Goal: Information Seeking & Learning: Learn about a topic

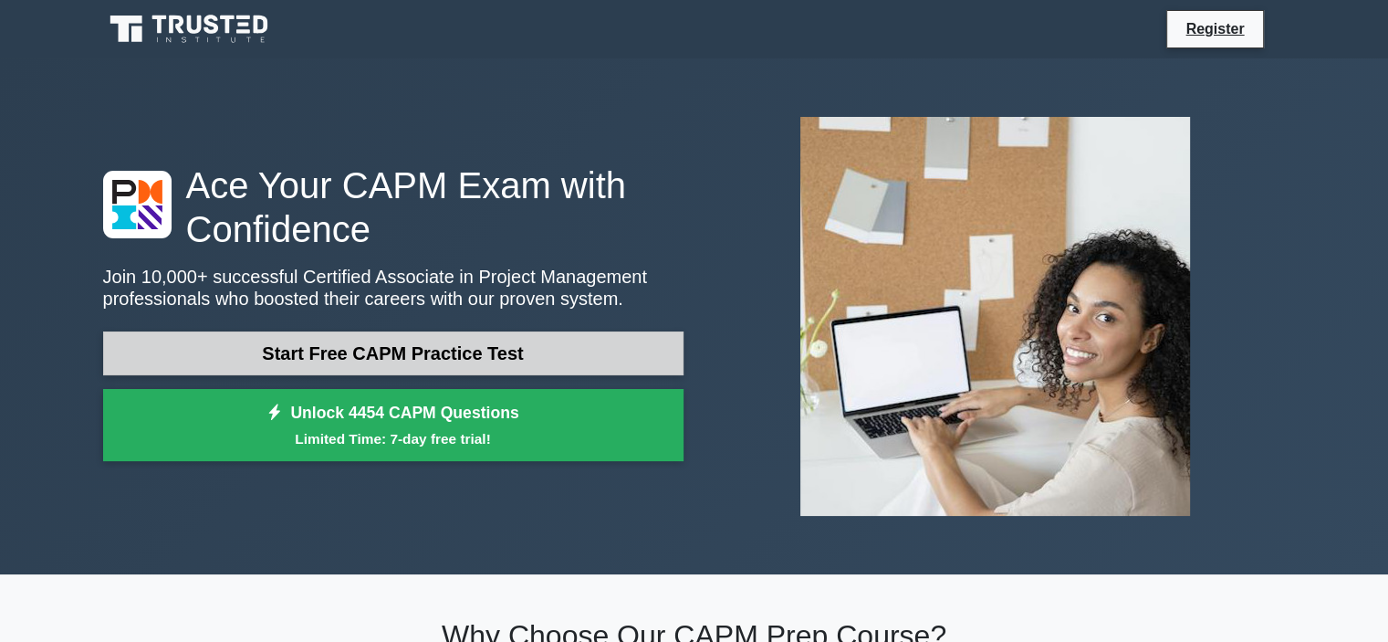
click at [354, 371] on link "Start Free CAPM Practice Test" at bounding box center [393, 353] width 580 height 44
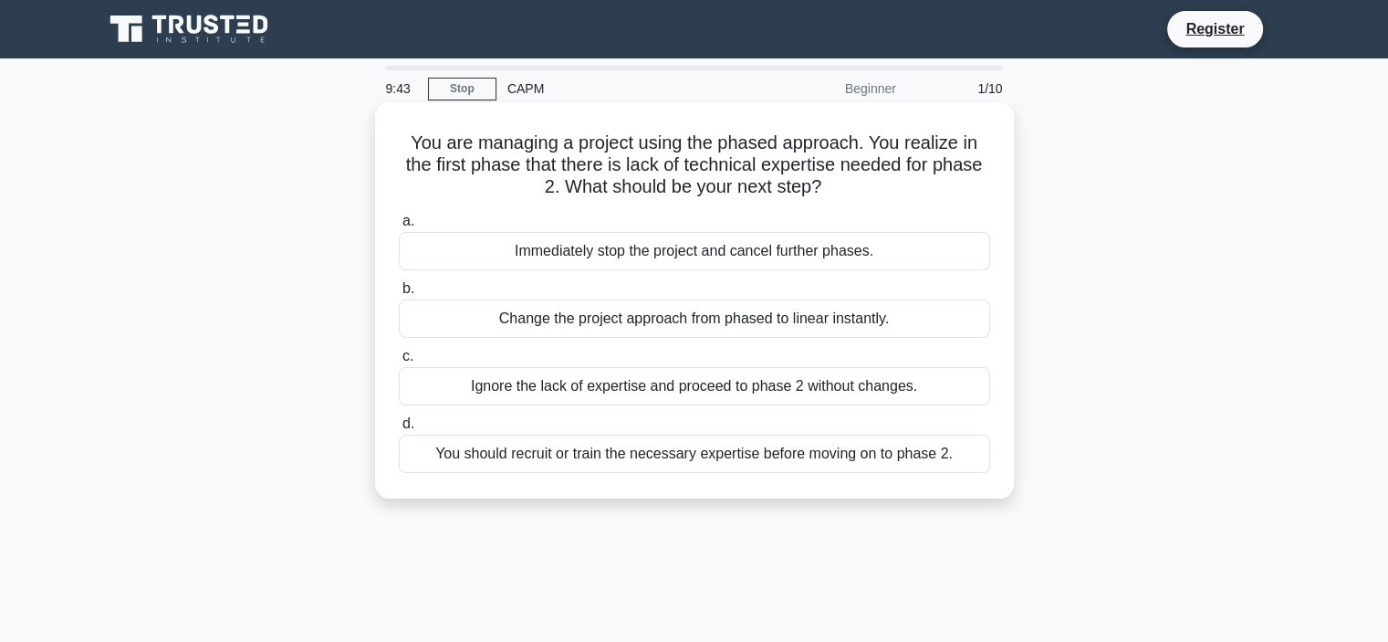
click at [649, 463] on div "You should recruit or train the necessary expertise before moving on to phase 2." at bounding box center [694, 453] width 591 height 38
click at [399, 430] on input "d. You should recruit or train the necessary expertise before moving on to phas…" at bounding box center [399, 424] width 0 height 12
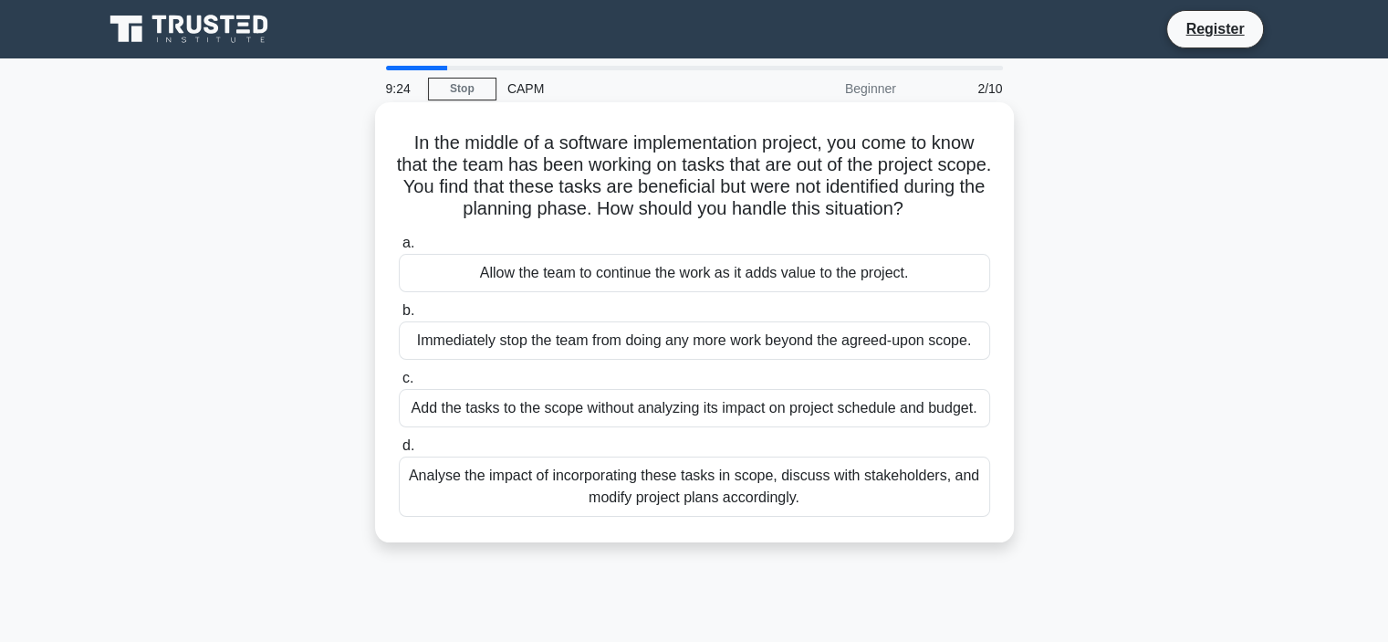
click at [706, 489] on div "Analyse the impact of incorporating these tasks in scope, discuss with stakehol…" at bounding box center [694, 486] width 591 height 60
click at [399, 452] on input "d. Analyse the impact of incorporating these tasks in scope, discuss with stake…" at bounding box center [399, 446] width 0 height 12
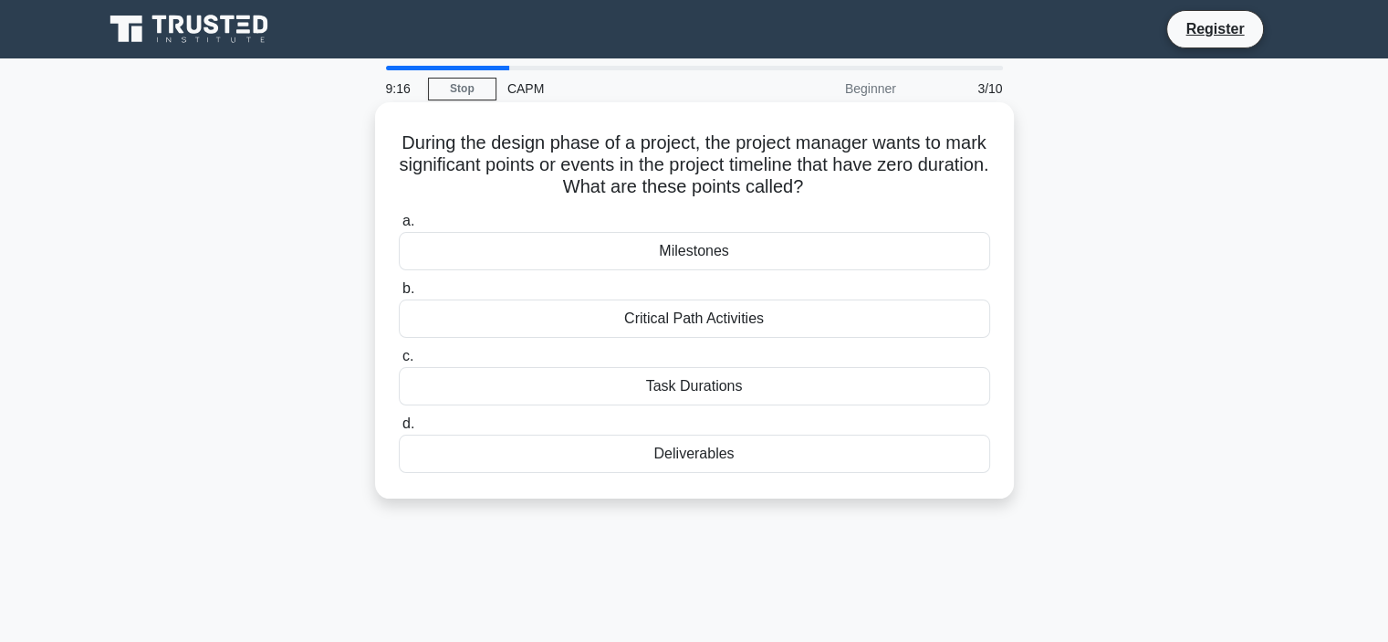
click at [666, 255] on div "Milestones" at bounding box center [694, 251] width 591 height 38
click at [399, 227] on input "a. Milestones" at bounding box center [399, 221] width 0 height 12
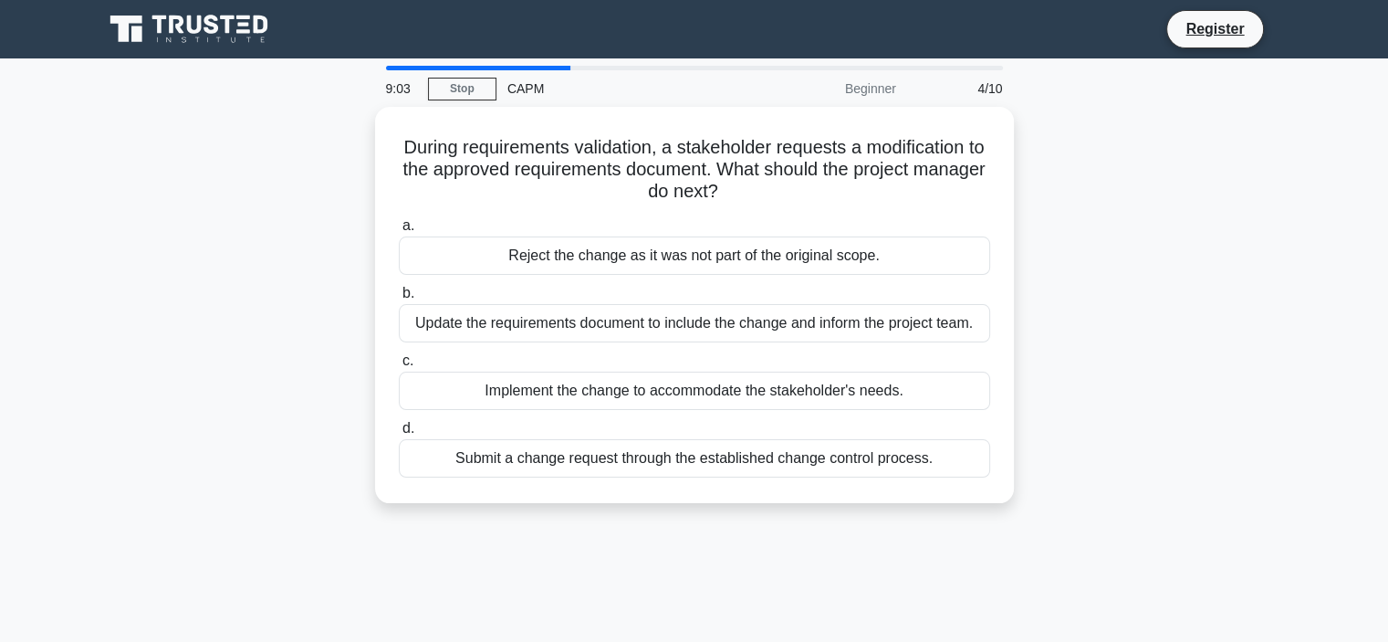
click at [571, 549] on div "9:03 Stop CAPM Beginner 4/10 During requirements validation, a stakeholder requ…" at bounding box center [694, 522] width 1205 height 913
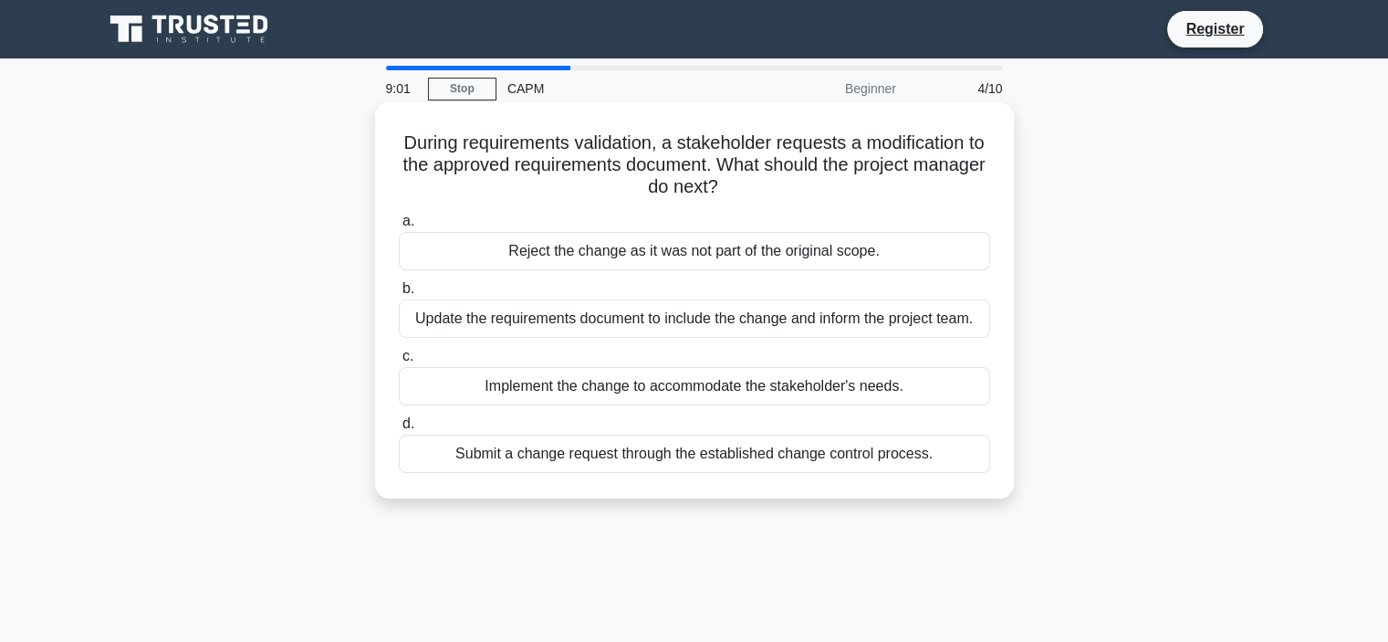
click at [721, 460] on div "Submit a change request through the established change control process." at bounding box center [694, 453] width 591 height 38
click at [399, 430] on input "d. Submit a change request through the established change control process." at bounding box center [399, 424] width 0 height 12
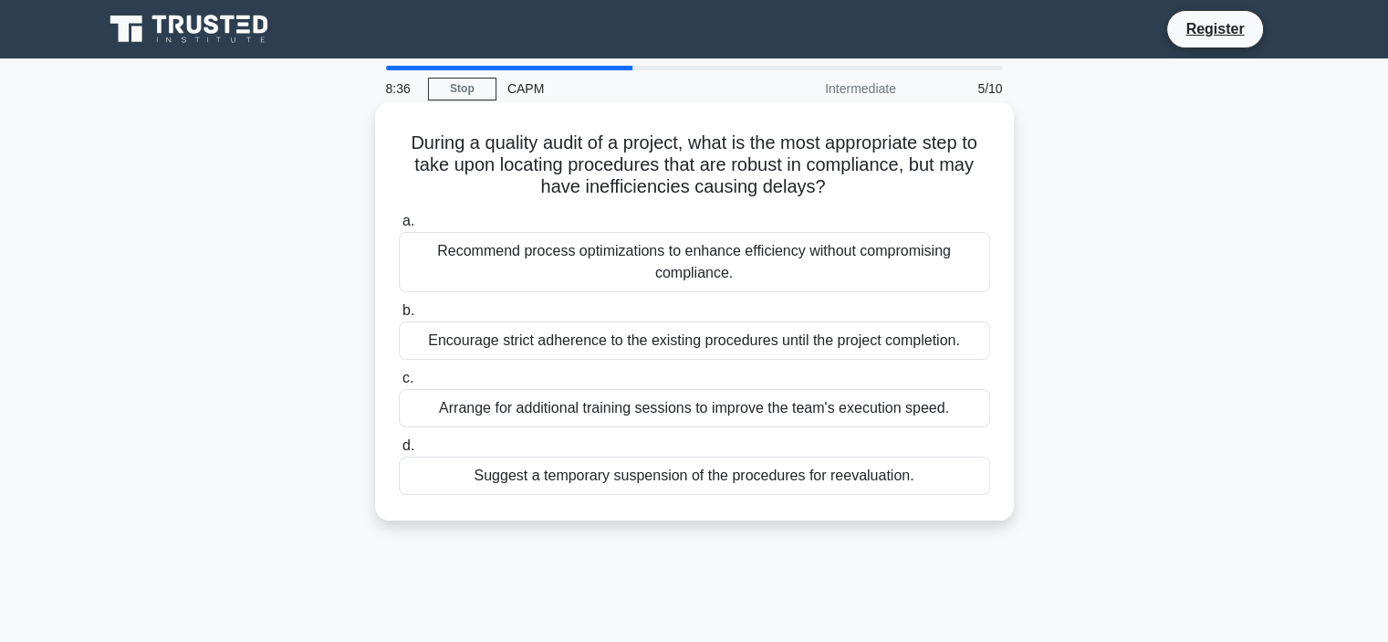
click at [693, 250] on div "Recommend process optimizations to enhance efficiency without compromising comp…" at bounding box center [694, 262] width 591 height 60
click at [399, 227] on input "a. Recommend process optimizations to enhance efficiency without compromising c…" at bounding box center [399, 221] width 0 height 12
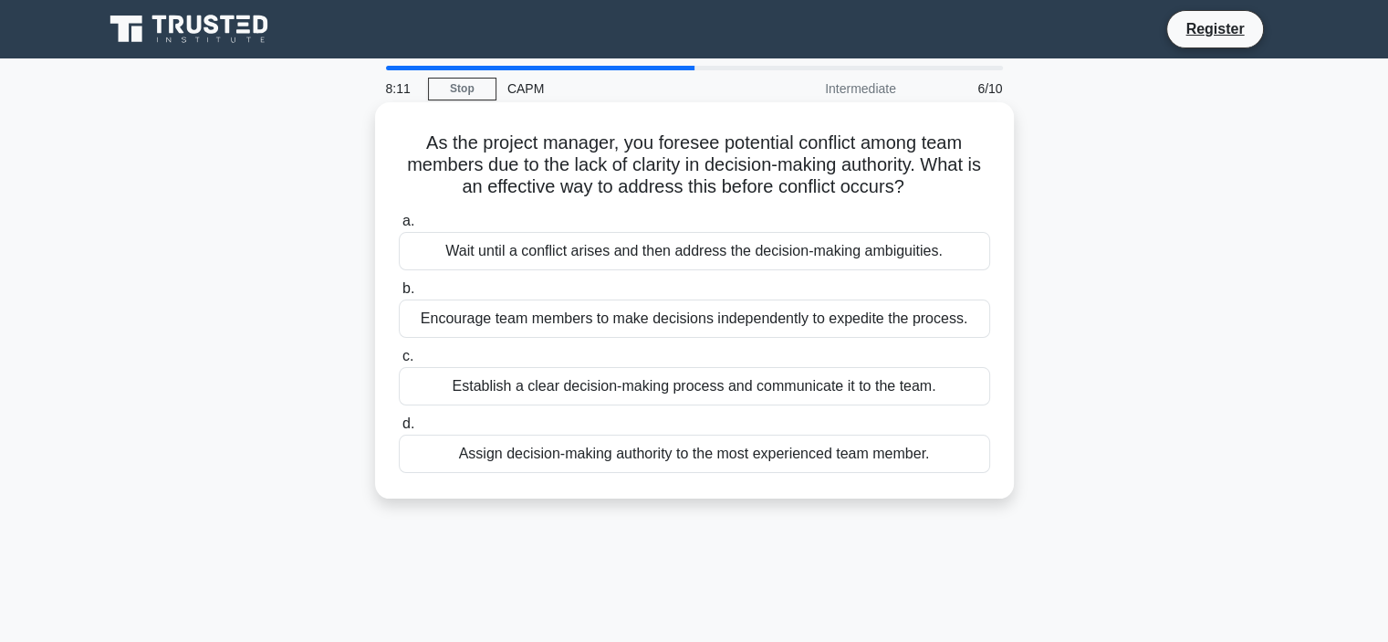
click at [709, 390] on div "Establish a clear decision-making process and communicate it to the team." at bounding box center [694, 386] width 591 height 38
click at [399, 362] on input "c. Establish a clear decision-making process and communicate it to the team." at bounding box center [399, 356] width 0 height 12
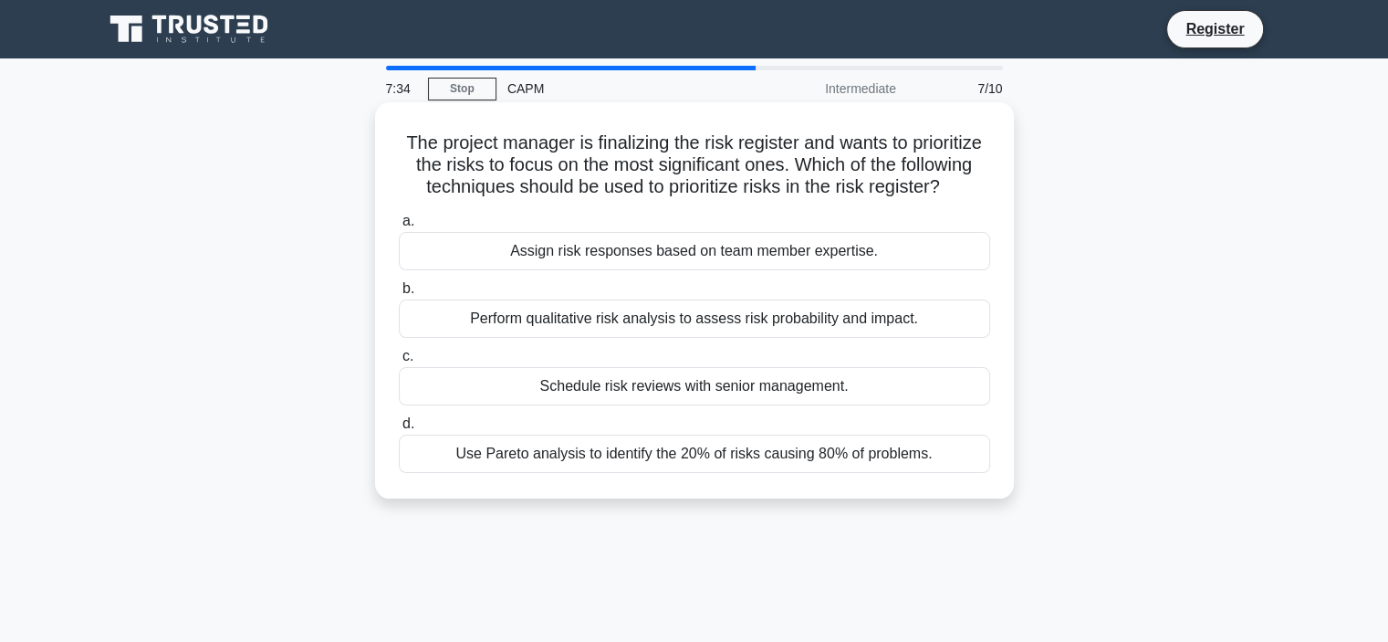
click at [657, 473] on div "Use Pareto analysis to identify the 20% of risks causing 80% of problems." at bounding box center [694, 453] width 591 height 38
click at [399, 430] on input "d. Use Pareto analysis to identify the 20% of risks causing 80% of problems." at bounding box center [399, 424] width 0 height 12
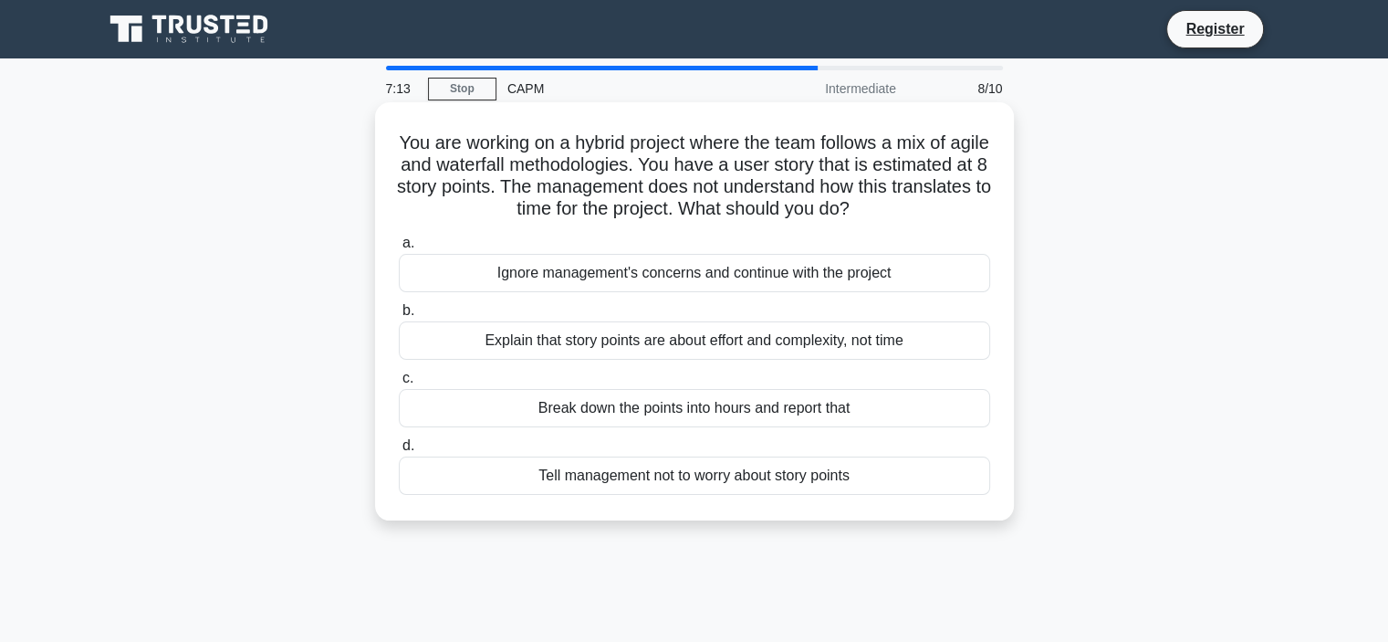
click at [663, 412] on div "Break down the points into hours and report that" at bounding box center [694, 408] width 591 height 38
click at [399, 384] on input "c. Break down the points into hours and report that" at bounding box center [399, 378] width 0 height 12
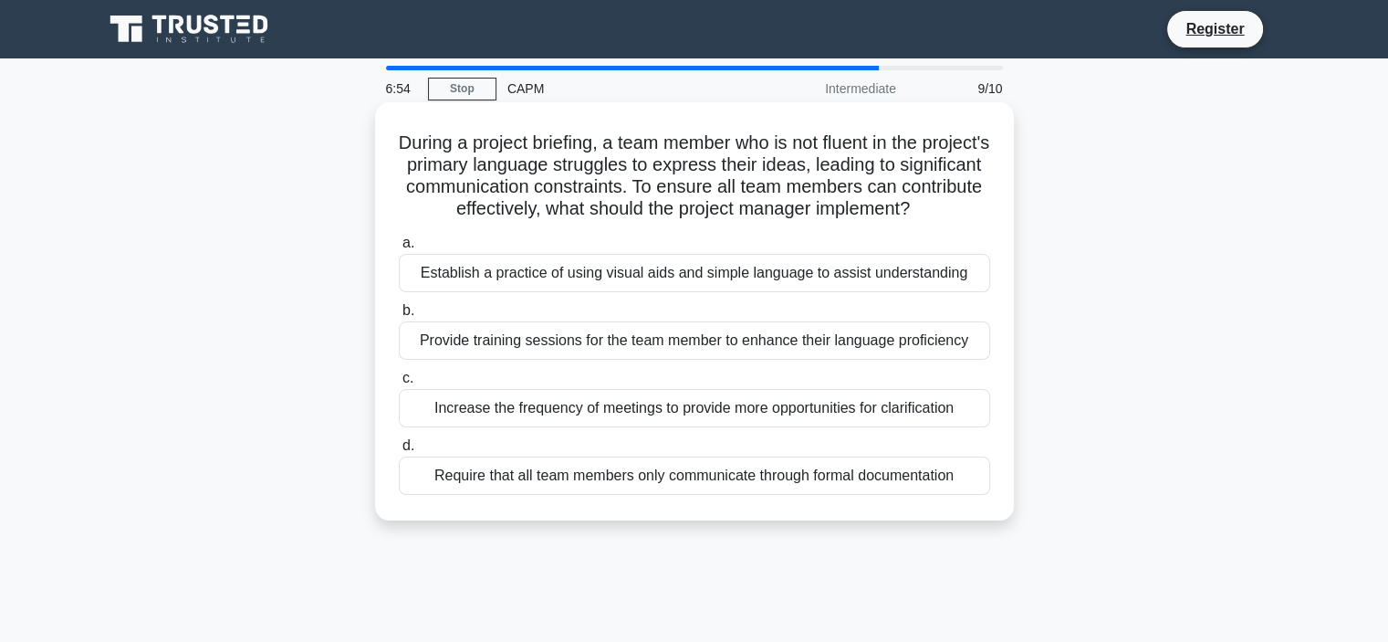
click at [734, 277] on div "Establish a practice of using visual aids and simple language to assist underst…" at bounding box center [694, 273] width 591 height 38
click at [399, 249] on input "a. Establish a practice of using visual aids and simple language to assist unde…" at bounding box center [399, 243] width 0 height 12
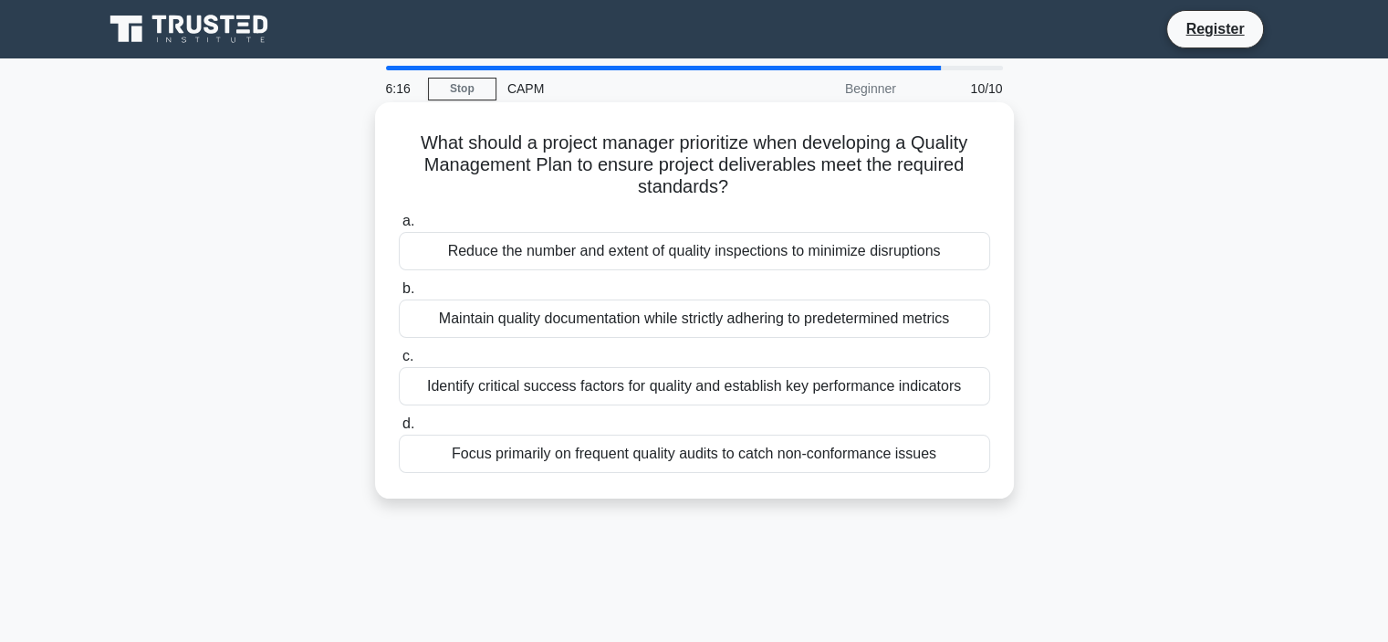
click at [719, 388] on div "Identify critical success factors for quality and establish key performance ind…" at bounding box center [694, 386] width 591 height 38
click at [399, 362] on input "c. Identify critical success factors for quality and establish key performance …" at bounding box center [399, 356] width 0 height 12
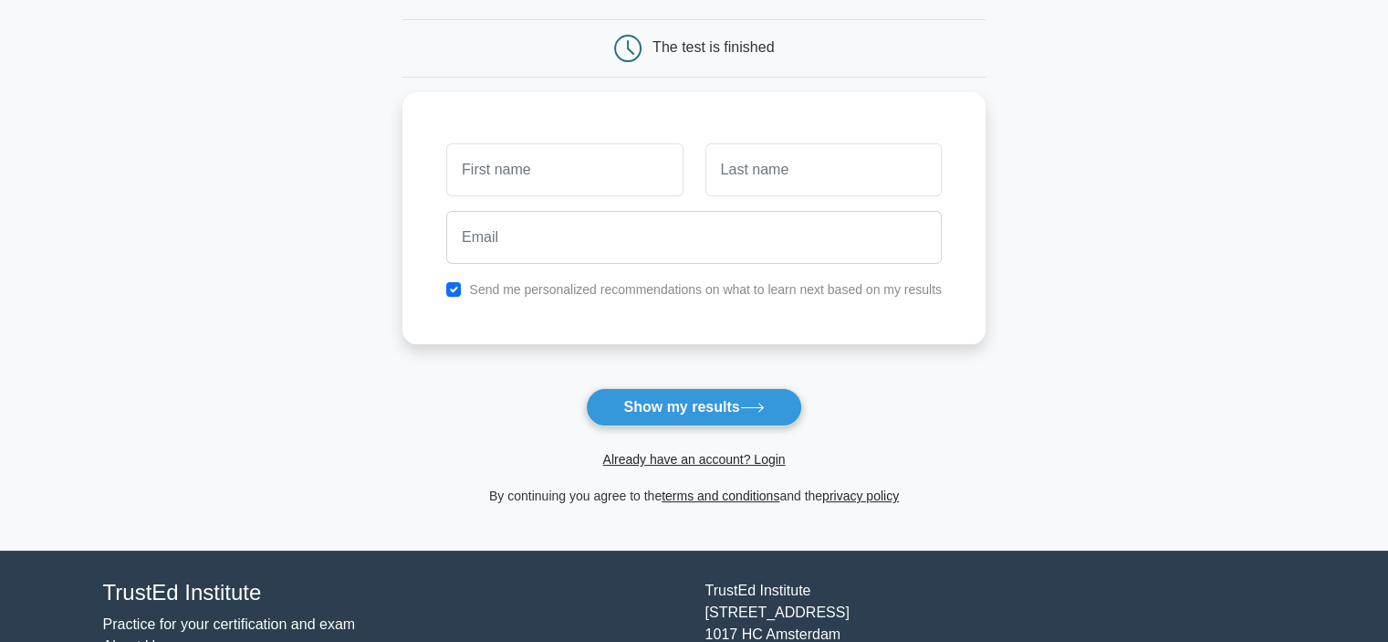
scroll to position [183, 0]
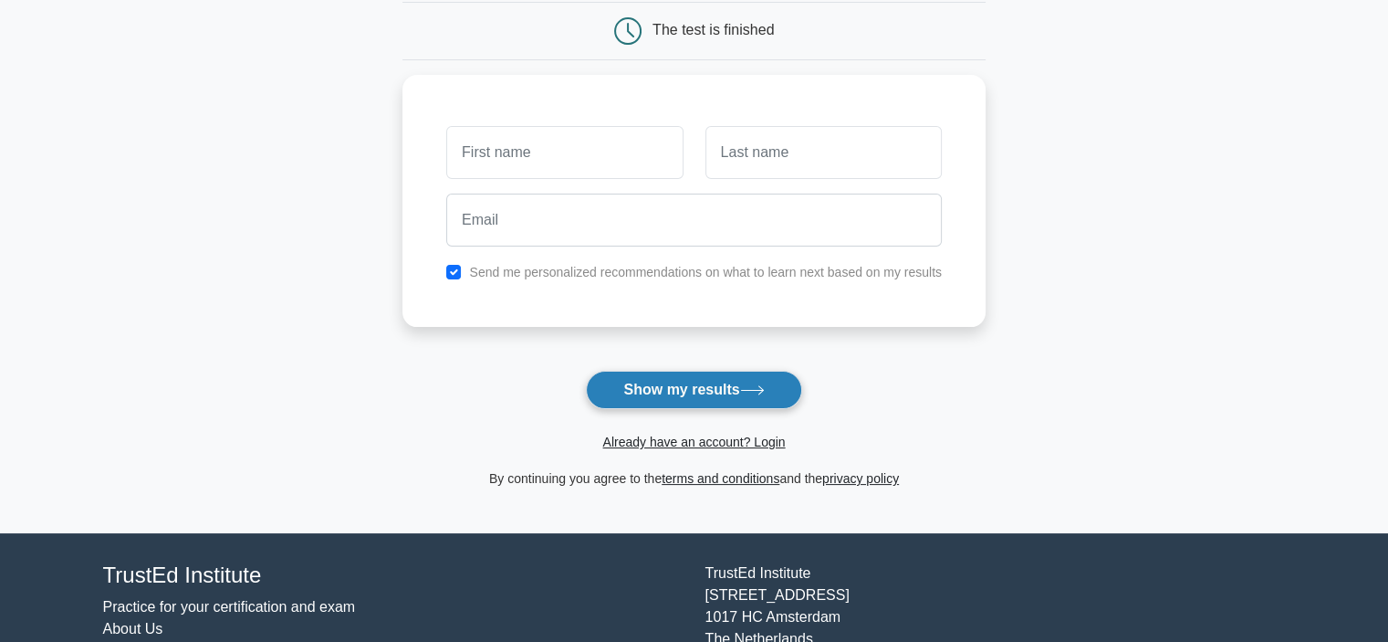
click at [727, 386] on button "Show my results" at bounding box center [693, 390] width 215 height 38
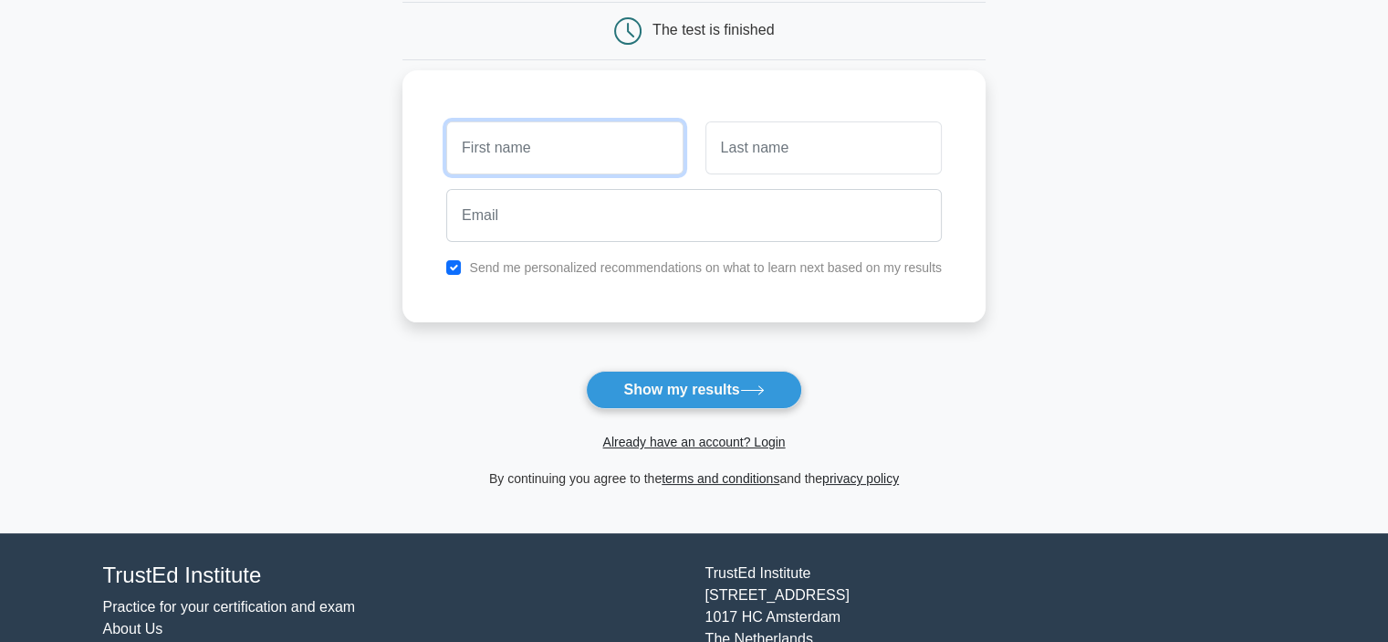
click at [609, 148] on input "text" at bounding box center [564, 147] width 236 height 53
type input "wsa"
click at [747, 142] on input "text" at bounding box center [824, 147] width 236 height 53
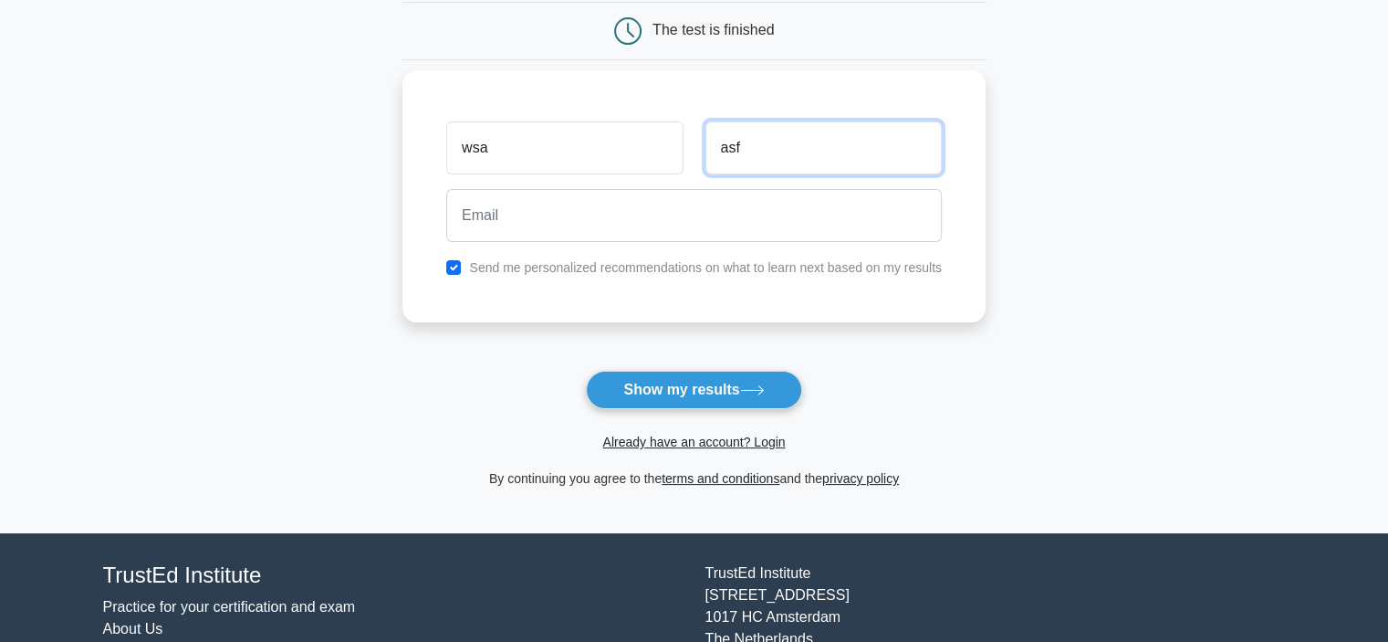
type input "asf"
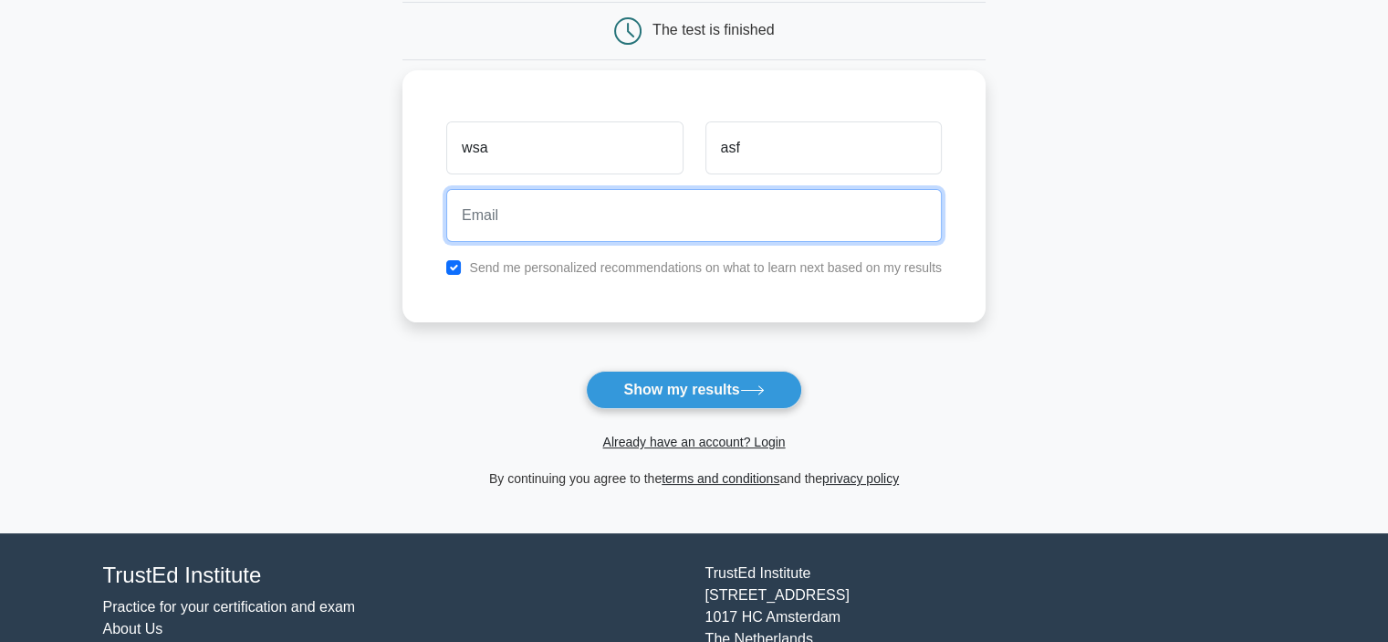
click at [624, 220] on input "email" at bounding box center [694, 215] width 496 height 53
type input "asdafm"
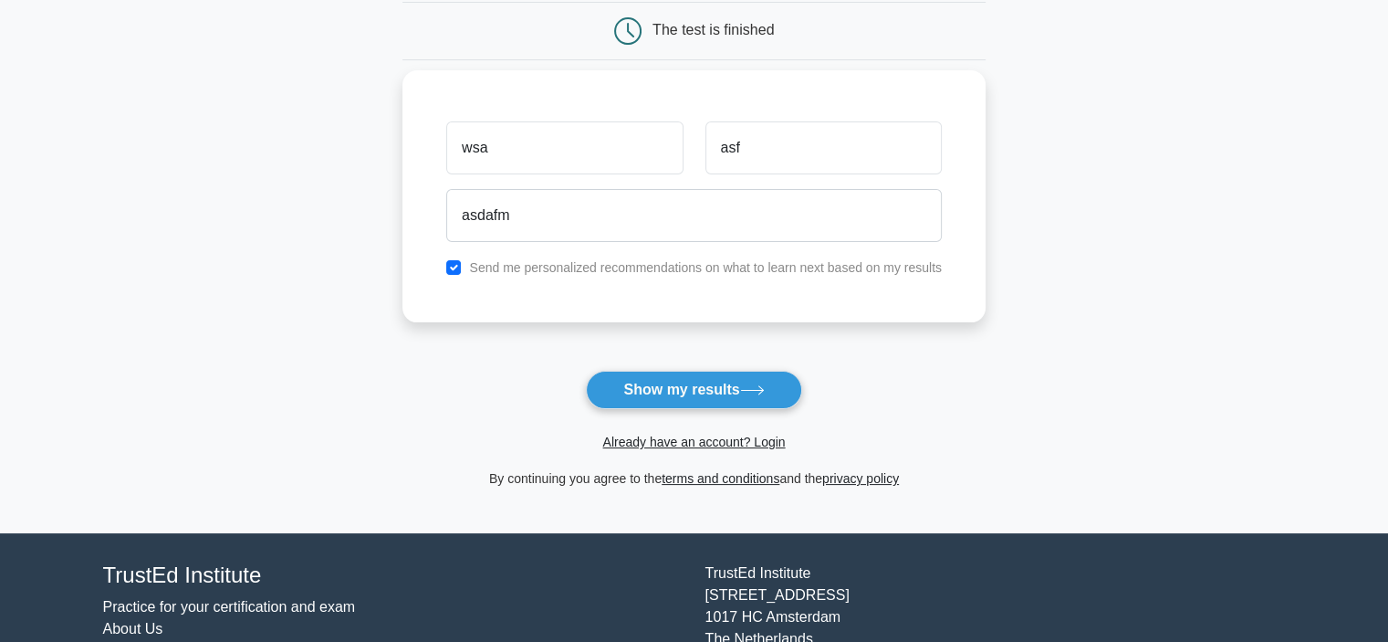
click at [628, 256] on div "Send me personalized recommendations on what to learn next based on my results" at bounding box center [694, 267] width 518 height 22
click at [609, 283] on div "wsa asf asdafm Send me personalized recommendations on what to learn next based…" at bounding box center [694, 196] width 583 height 252
click at [622, 266] on label "Send me personalized recommendations on what to learn next based on my results" at bounding box center [705, 267] width 473 height 15
click at [631, 260] on label "Send me personalized recommendations on what to learn next based on my results" at bounding box center [705, 267] width 473 height 15
click at [531, 262] on label "Send me personalized recommendations on what to learn next based on my results" at bounding box center [705, 267] width 473 height 15
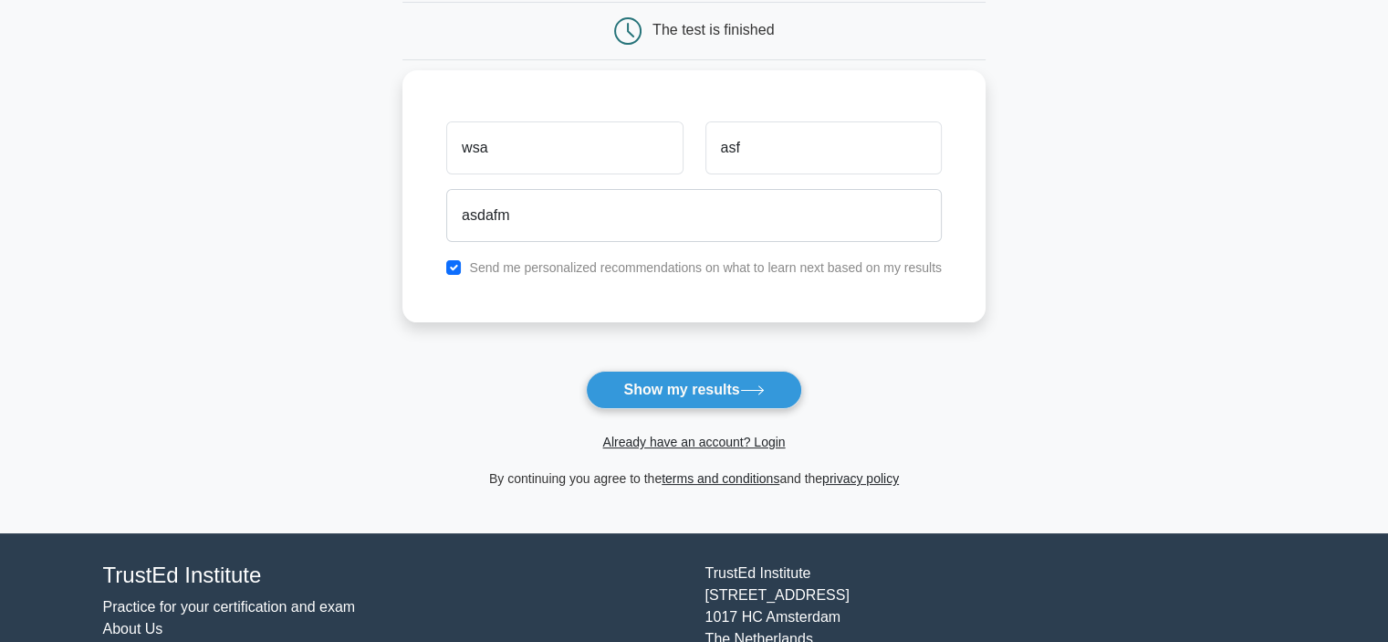
click at [476, 265] on label "Send me personalized recommendations on what to learn next based on my results" at bounding box center [705, 267] width 473 height 15
click at [460, 266] on input "checkbox" at bounding box center [453, 267] width 15 height 15
checkbox input "false"
click at [705, 396] on button "Show my results" at bounding box center [693, 390] width 215 height 38
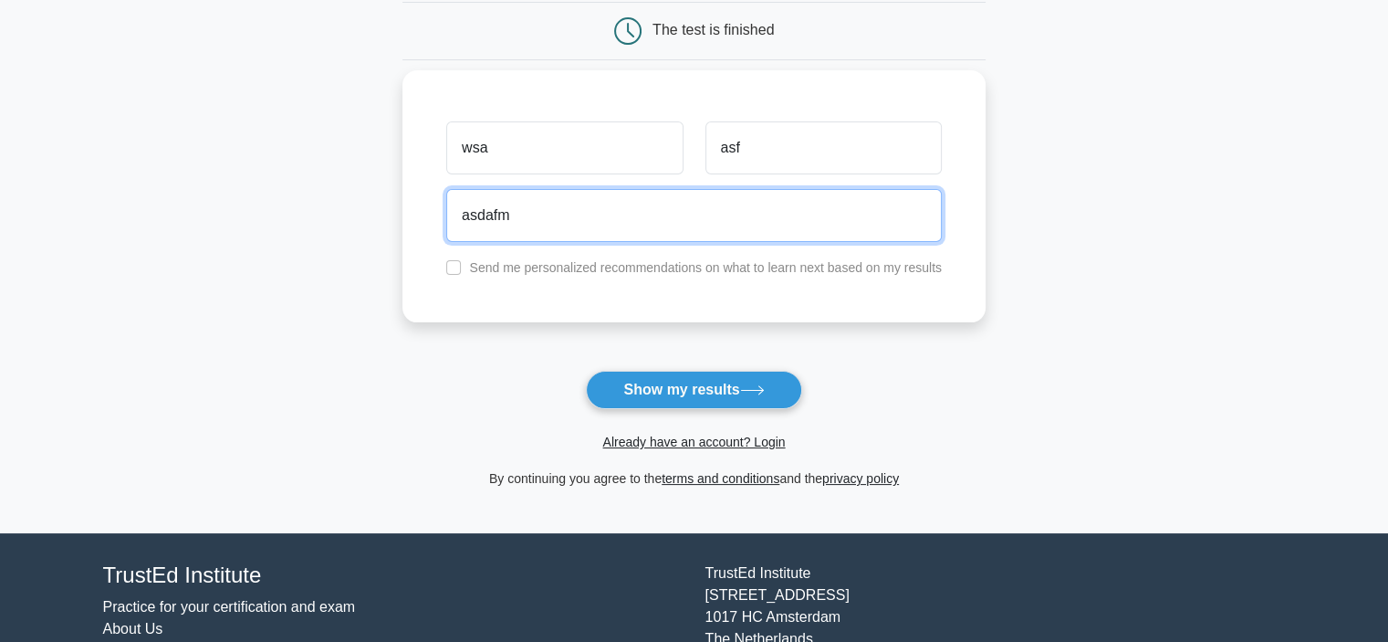
click at [637, 213] on input "asdafm" at bounding box center [694, 215] width 496 height 53
type input "asdafm@gmail.con"
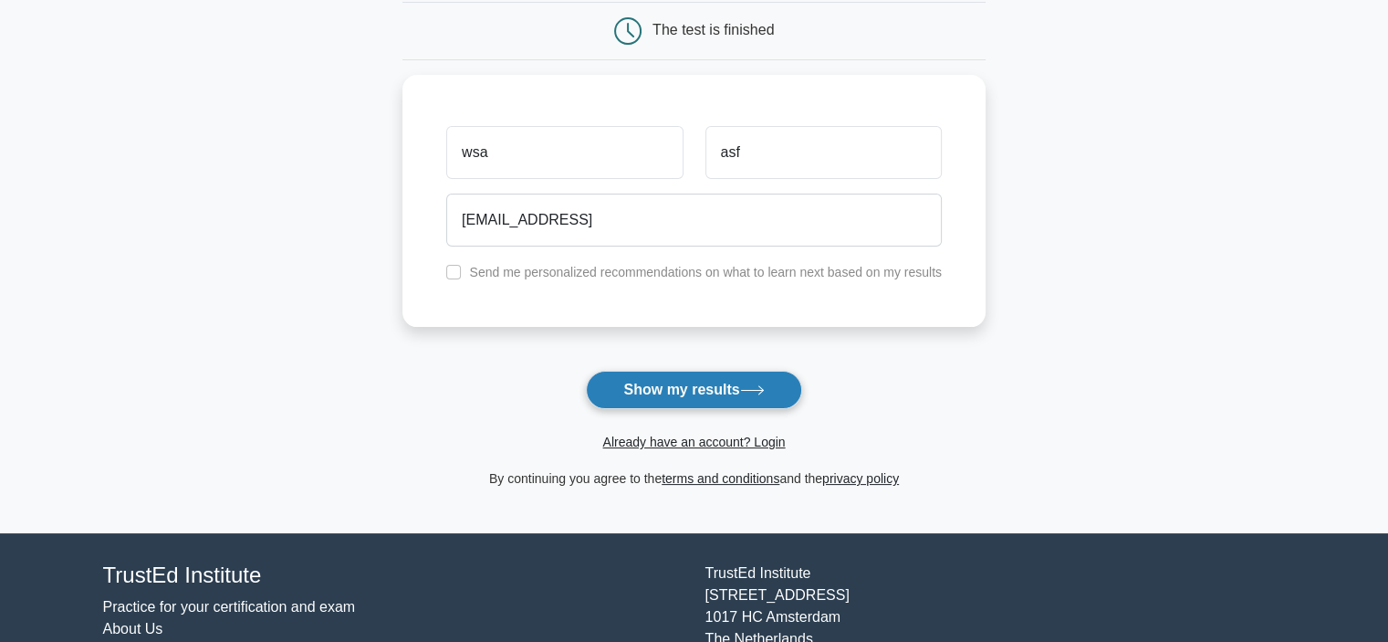
click at [708, 384] on button "Show my results" at bounding box center [693, 390] width 215 height 38
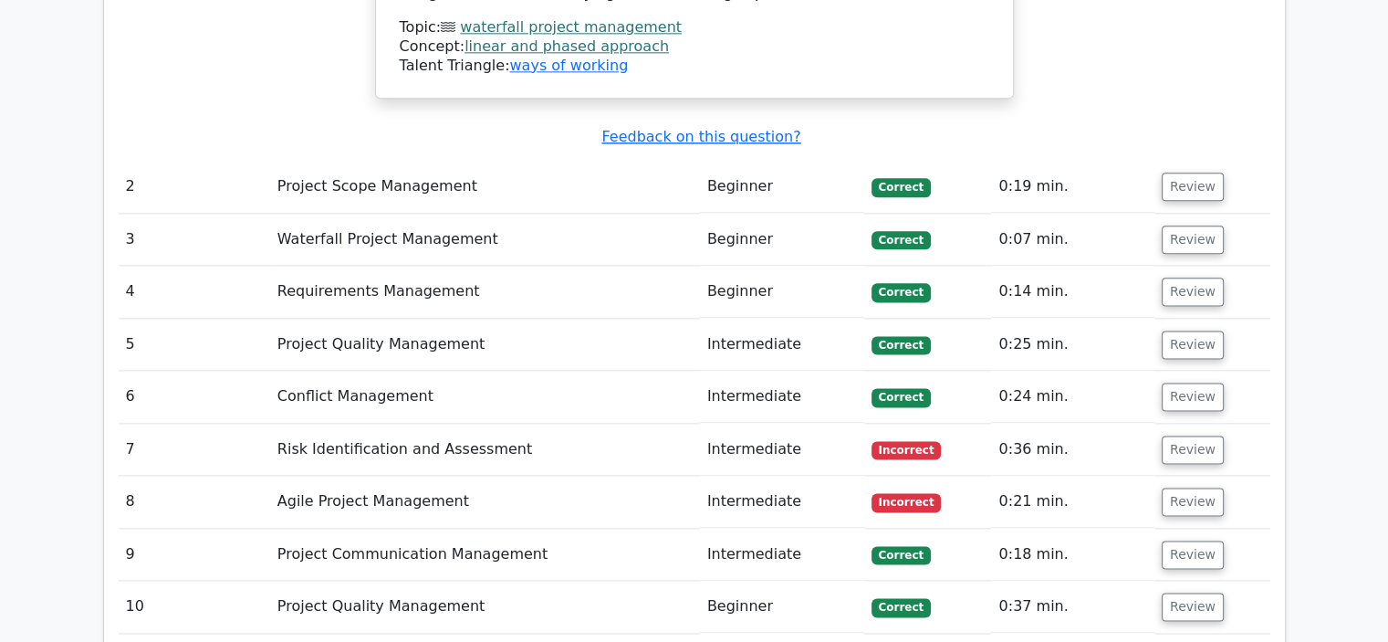
scroll to position [2357, 0]
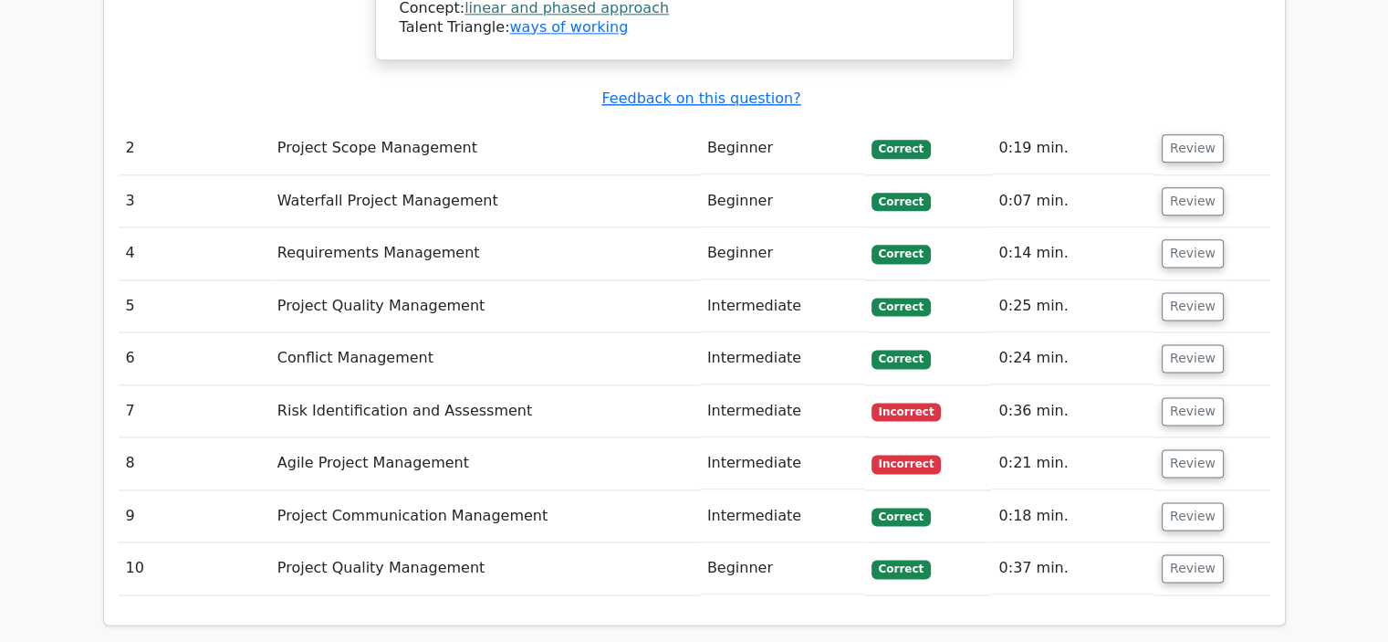
click at [314, 385] on td "Risk Identification and Assessment" at bounding box center [485, 411] width 430 height 52
click at [382, 385] on td "Risk Identification and Assessment" at bounding box center [485, 411] width 430 height 52
click at [398, 385] on td "Risk Identification and Assessment" at bounding box center [485, 411] width 430 height 52
click at [1193, 344] on button "Review" at bounding box center [1193, 358] width 62 height 28
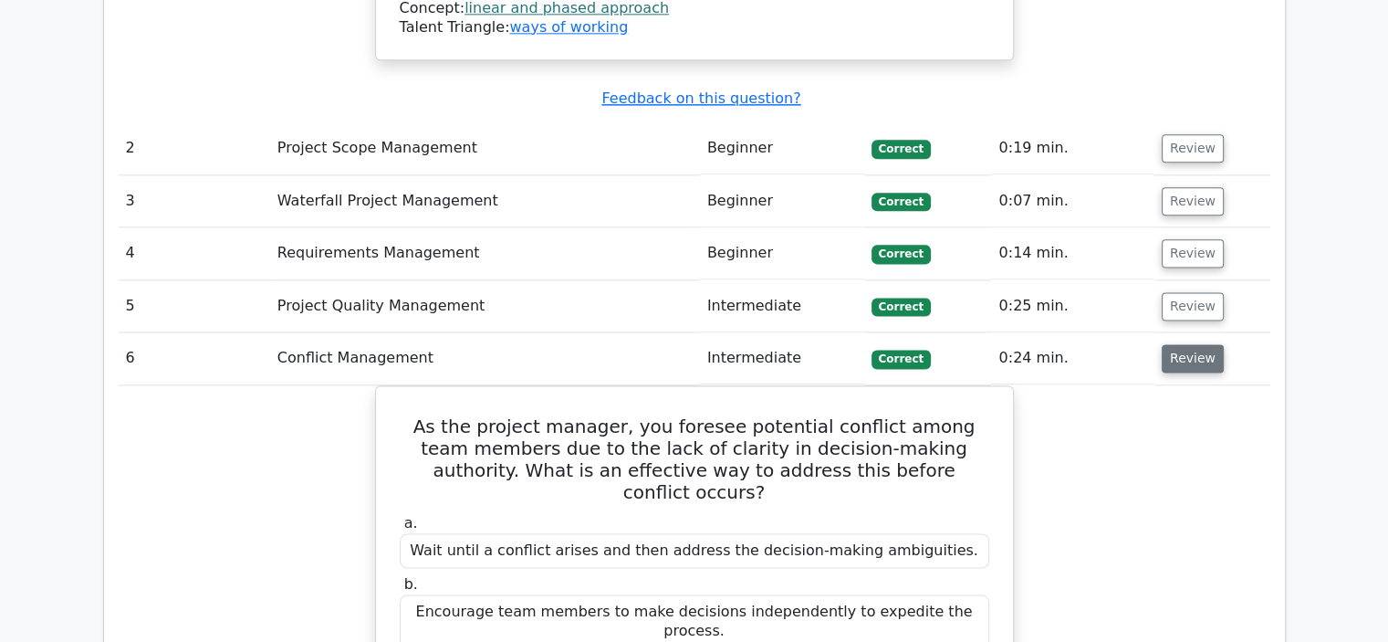
click at [1193, 344] on button "Review" at bounding box center [1193, 358] width 62 height 28
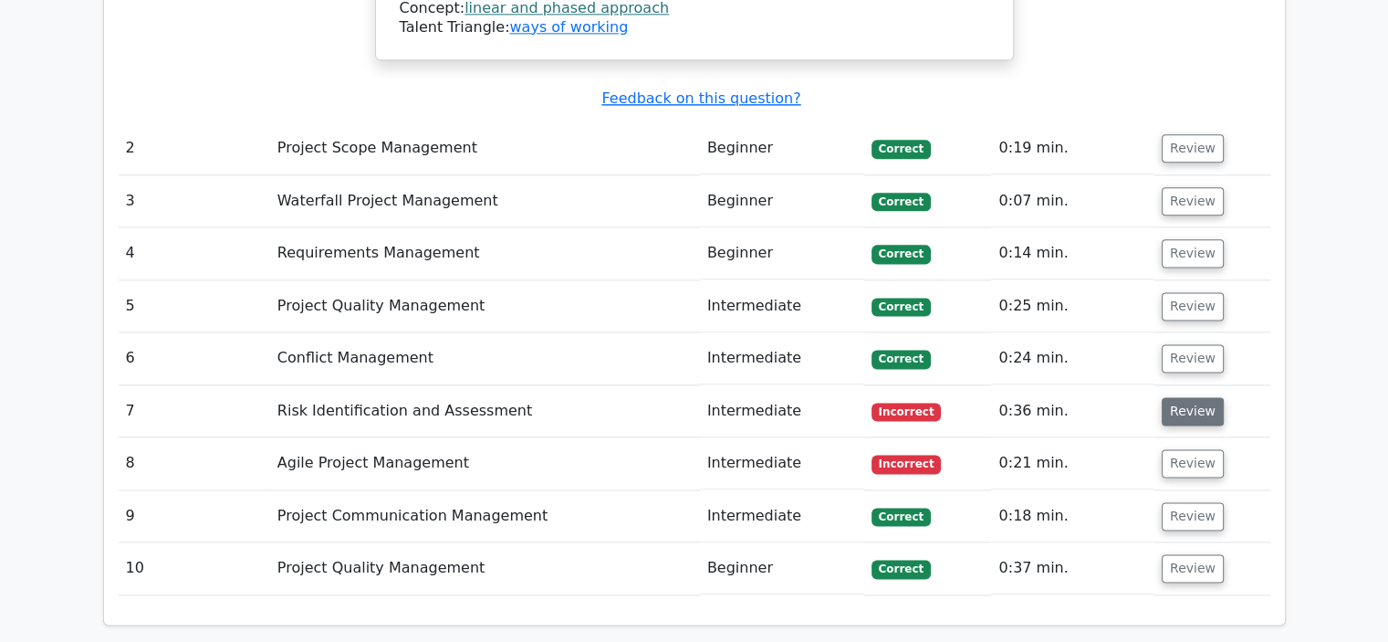
click at [1178, 397] on button "Review" at bounding box center [1193, 411] width 62 height 28
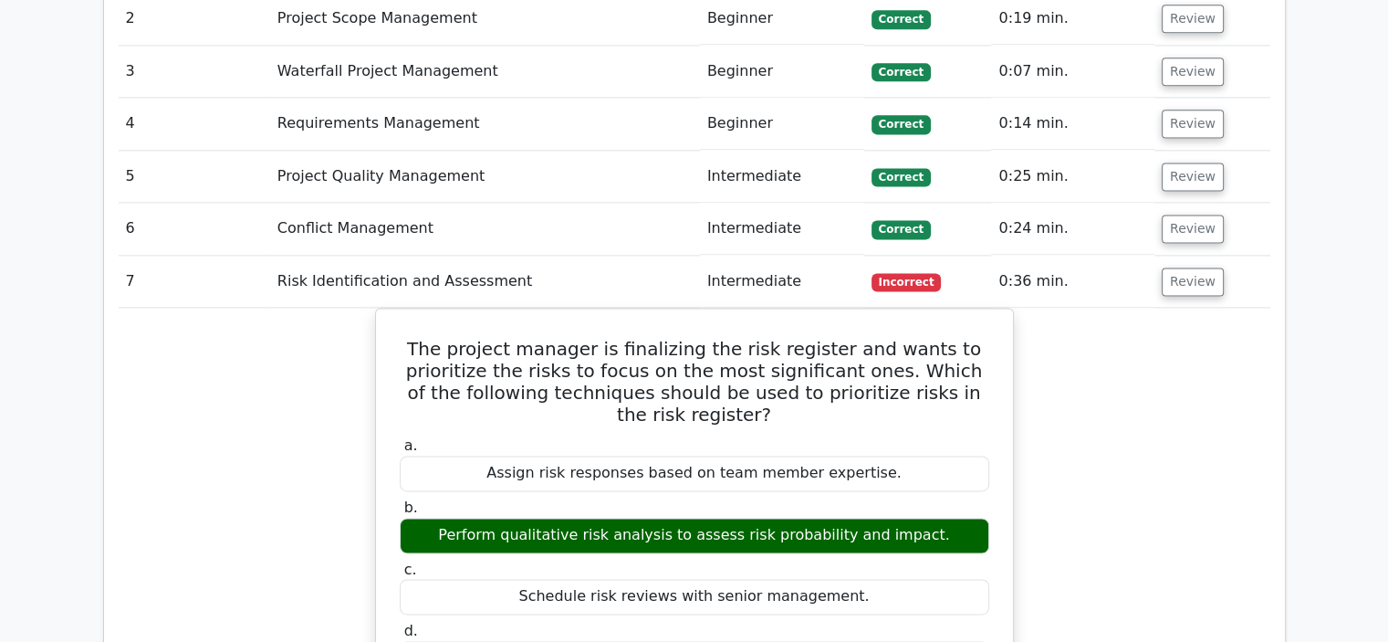
scroll to position [2448, 0]
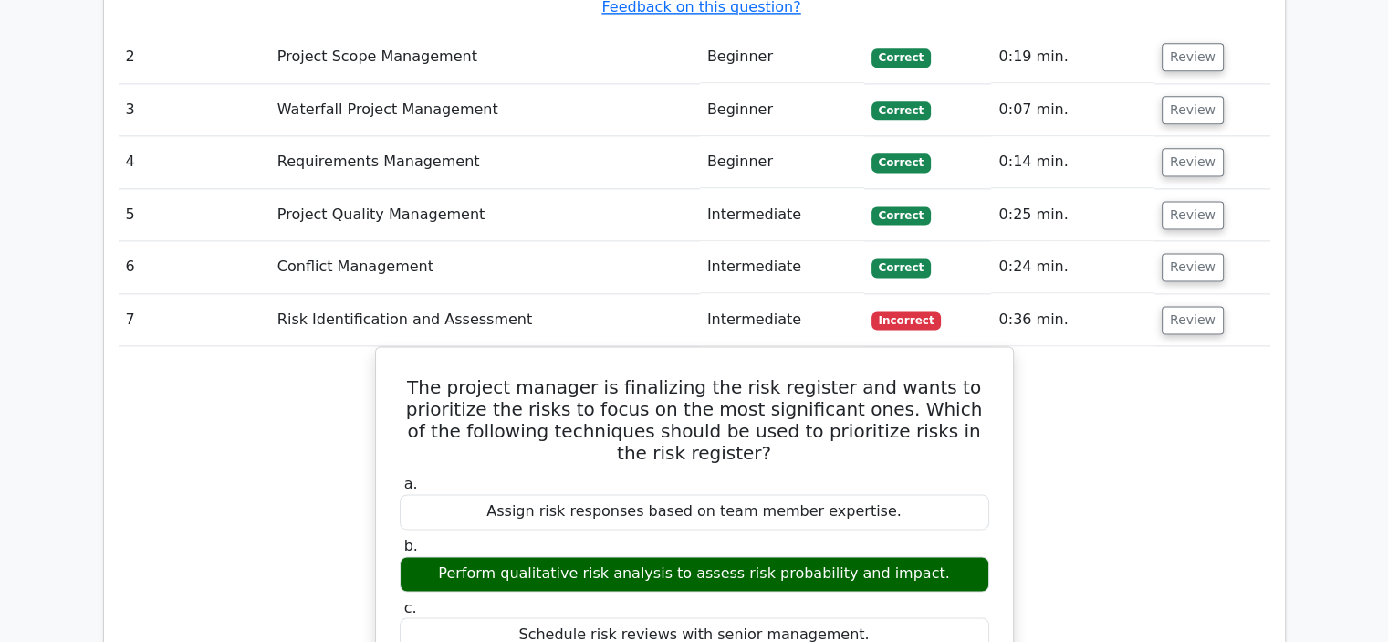
click at [1205, 306] on button "Review" at bounding box center [1193, 320] width 62 height 28
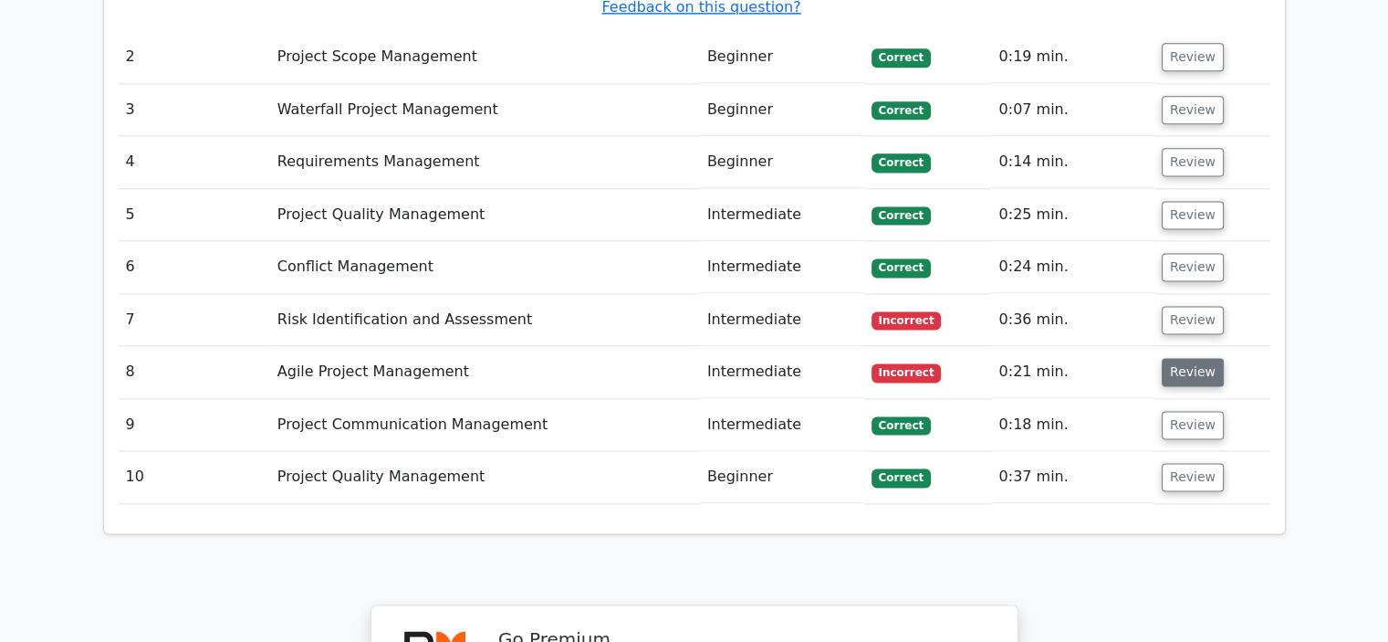
click at [1196, 358] on button "Review" at bounding box center [1193, 372] width 62 height 28
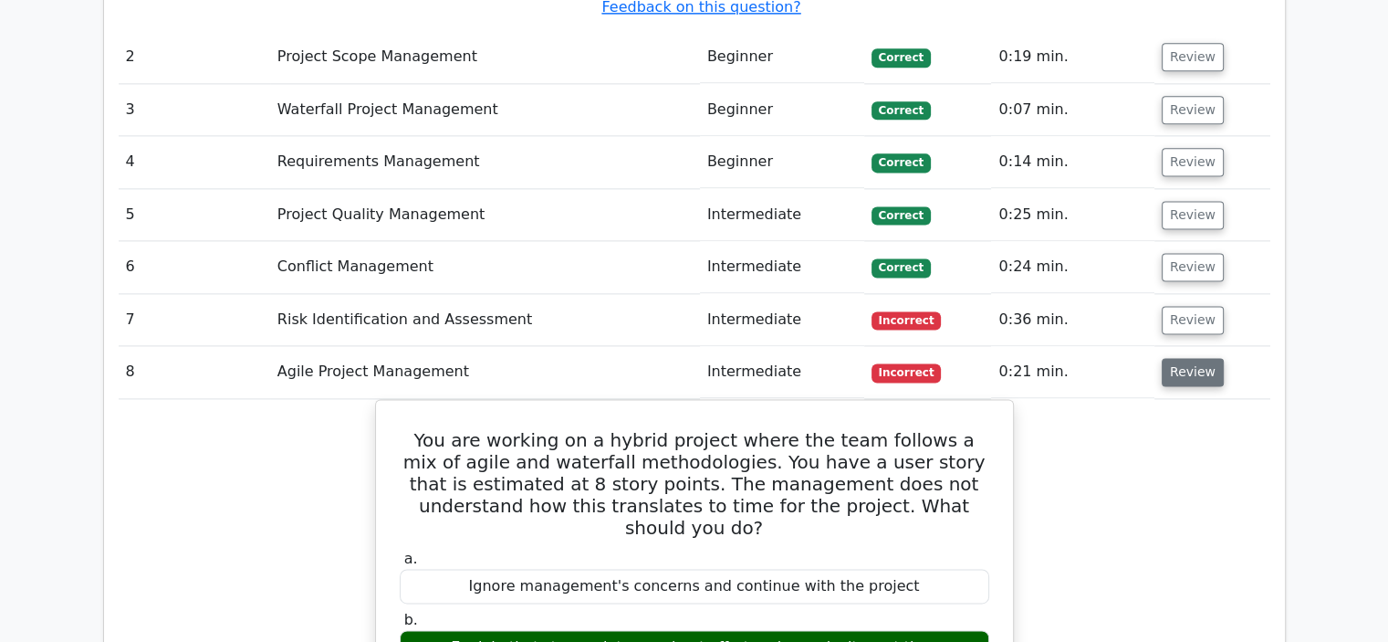
click at [1197, 358] on button "Review" at bounding box center [1193, 372] width 62 height 28
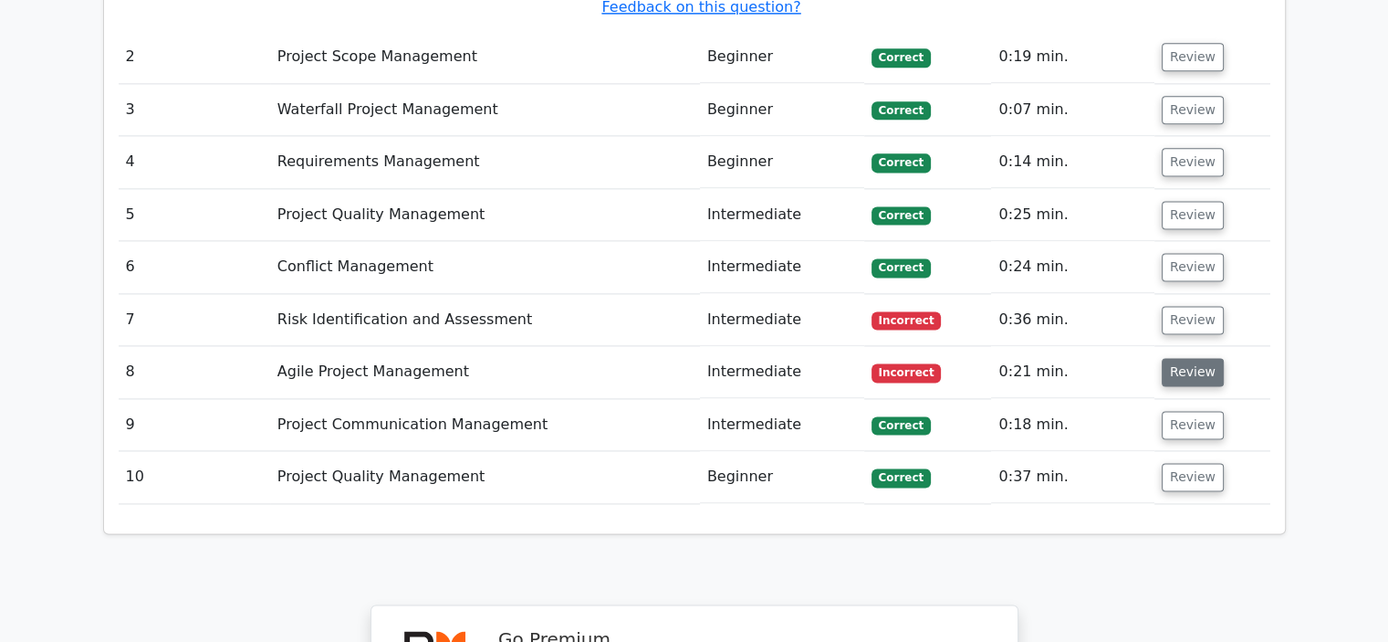
click at [1191, 358] on button "Review" at bounding box center [1193, 372] width 62 height 28
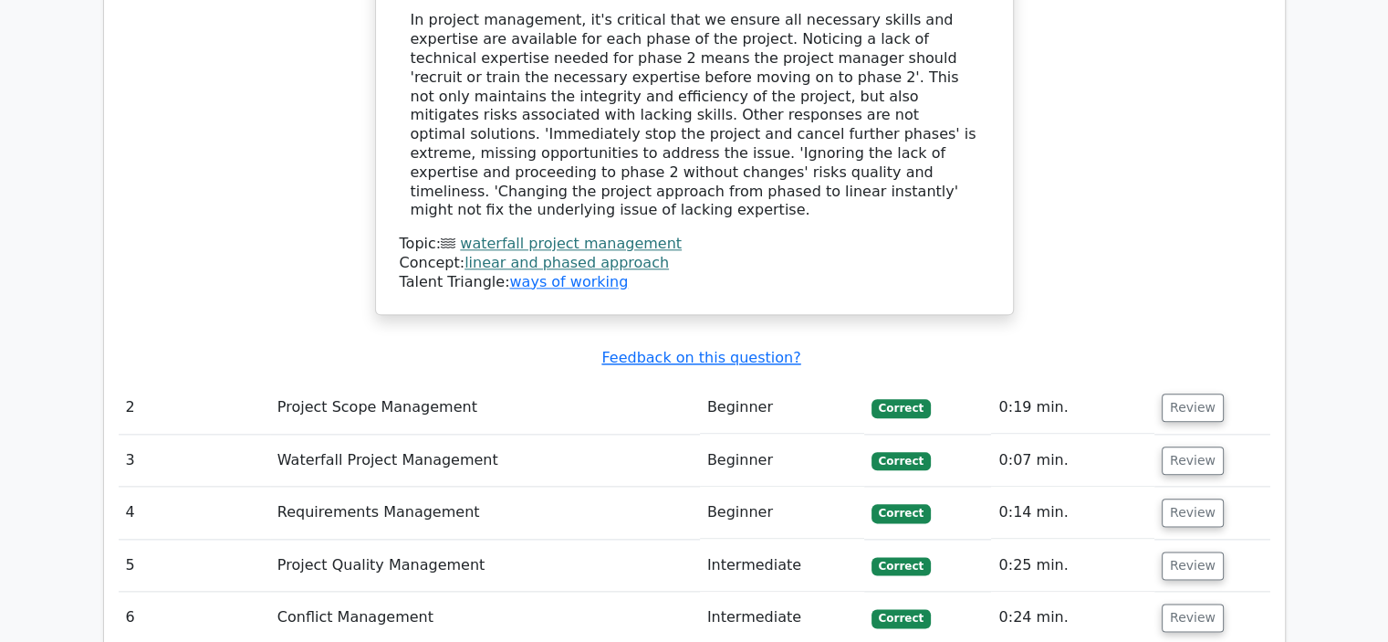
scroll to position [1992, 0]
